Goal: Task Accomplishment & Management: Manage account settings

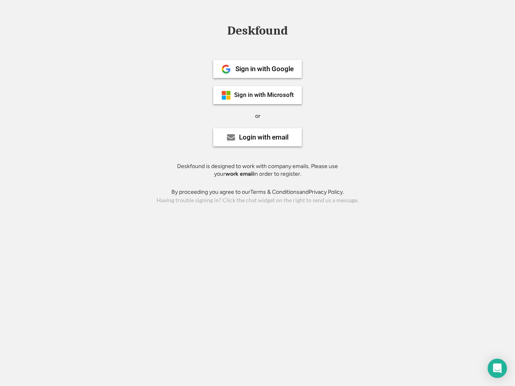
click at [257, 115] on div "or" at bounding box center [257, 116] width 5 height 8
click at [257, 32] on div "Deskfound" at bounding box center [257, 31] width 68 height 12
click at [220, 30] on div "Deskfound" at bounding box center [257, 32] width 515 height 15
click at [257, 32] on div "Deskfound" at bounding box center [257, 31] width 68 height 12
click at [257, 116] on div "or" at bounding box center [257, 116] width 5 height 8
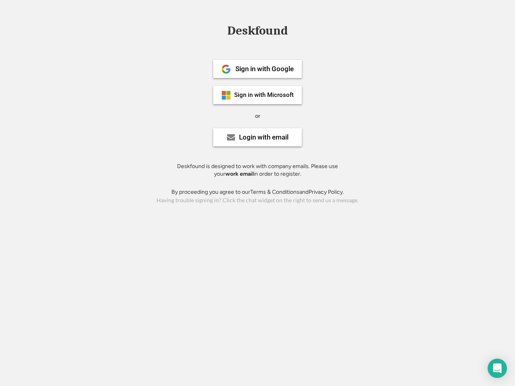
click at [257, 69] on div "Sign in with Google" at bounding box center [264, 69] width 58 height 7
click at [264, 69] on div "Sign in with Google" at bounding box center [264, 69] width 58 height 7
click at [226, 69] on img at bounding box center [226, 69] width 10 height 10
click at [257, 95] on div "Sign in with Microsoft" at bounding box center [264, 95] width 60 height 6
click at [264, 95] on div "Sign in with Microsoft" at bounding box center [264, 95] width 60 height 6
